Goal: Information Seeking & Learning: Learn about a topic

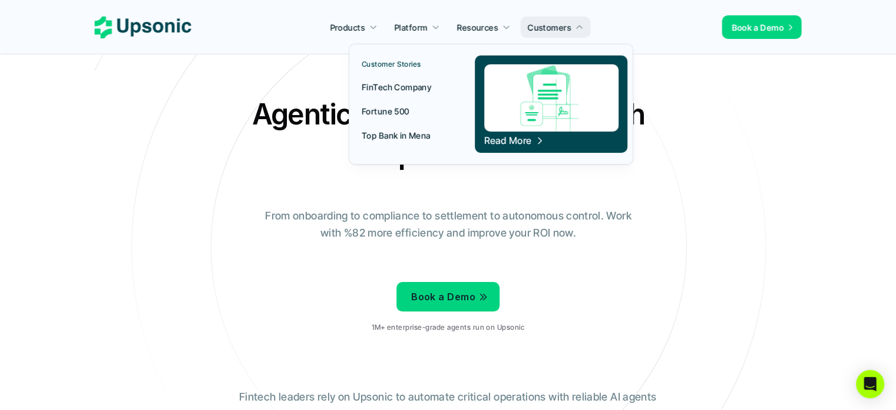
click at [413, 141] on p "Top Bank in Mena" at bounding box center [396, 135] width 69 height 12
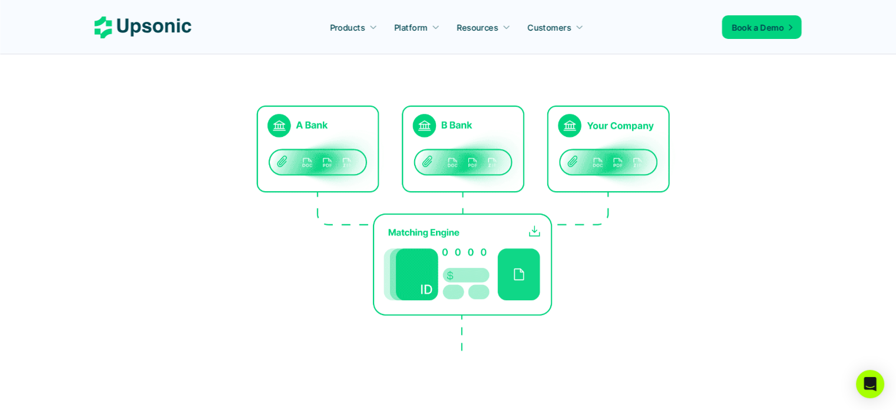
scroll to position [184, 0]
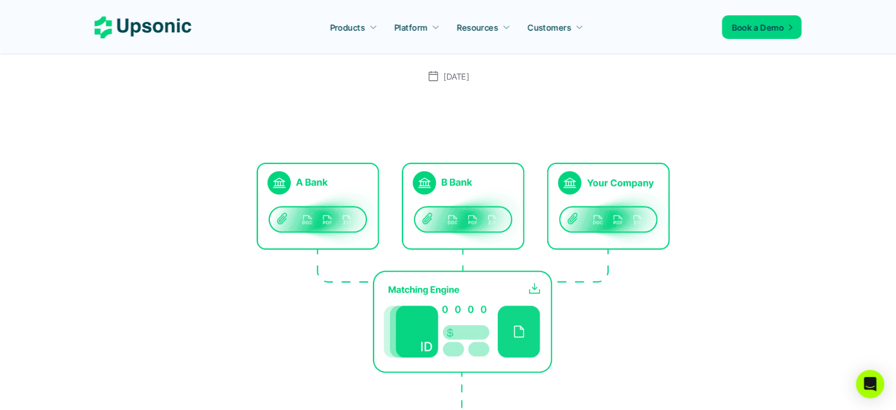
click at [457, 239] on img at bounding box center [449, 260] width 684 height 295
click at [375, 181] on img at bounding box center [449, 260] width 684 height 295
click at [453, 179] on img at bounding box center [449, 260] width 684 height 295
click at [596, 180] on img at bounding box center [449, 260] width 684 height 295
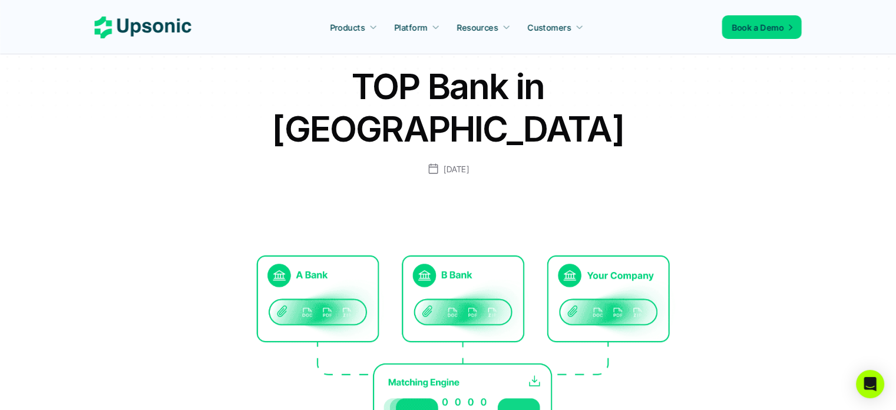
scroll to position [0, 0]
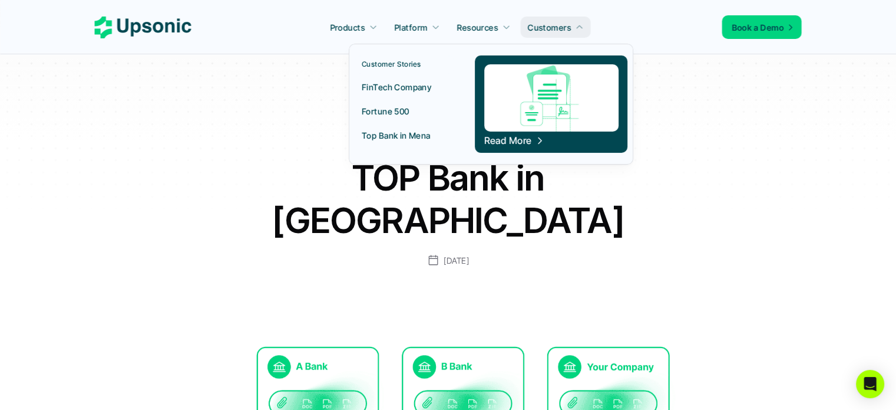
click at [400, 108] on p "Fortune 500" at bounding box center [386, 111] width 48 height 12
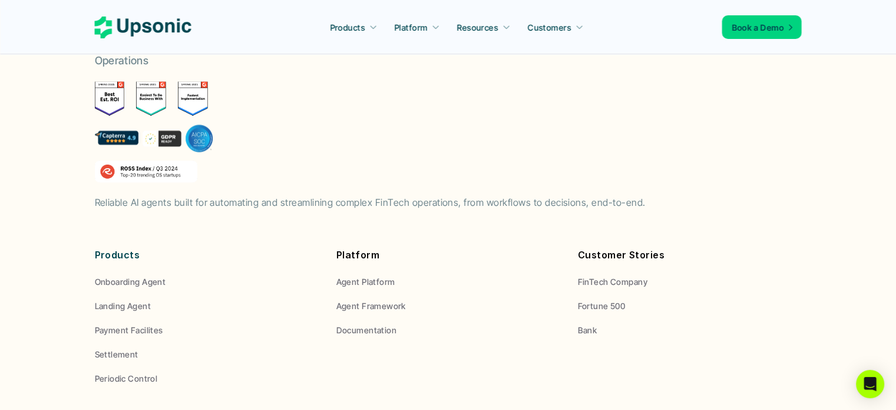
scroll to position [1287, 0]
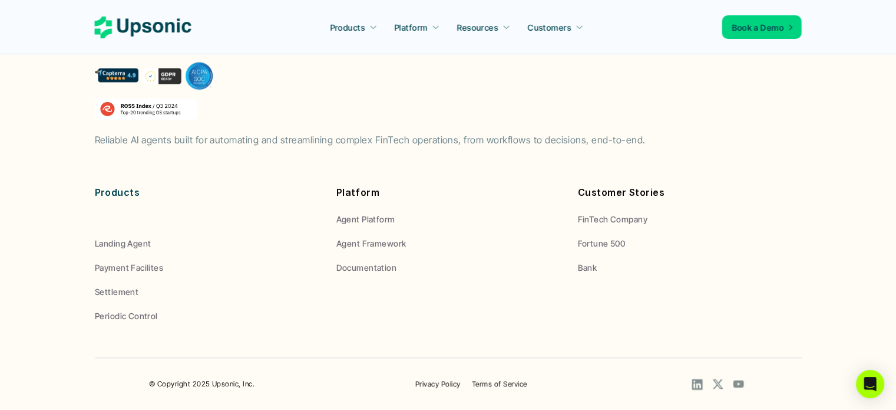
click at [133, 217] on span "Onboarding Agent" at bounding box center [130, 219] width 71 height 10
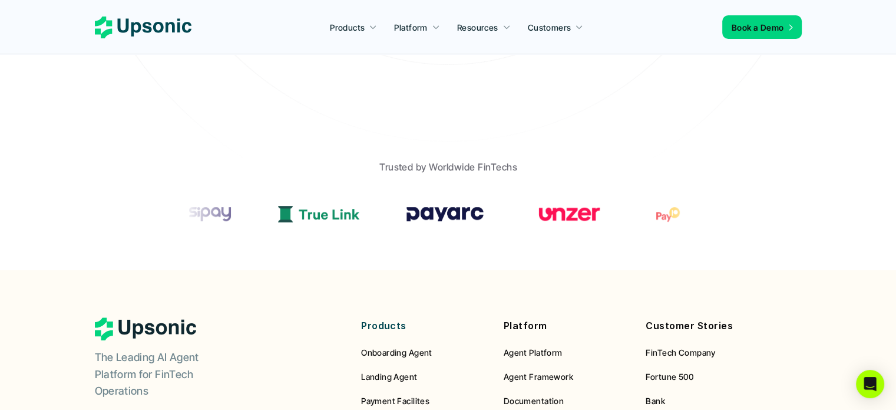
scroll to position [471, 0]
